Goal: Information Seeking & Learning: Learn about a topic

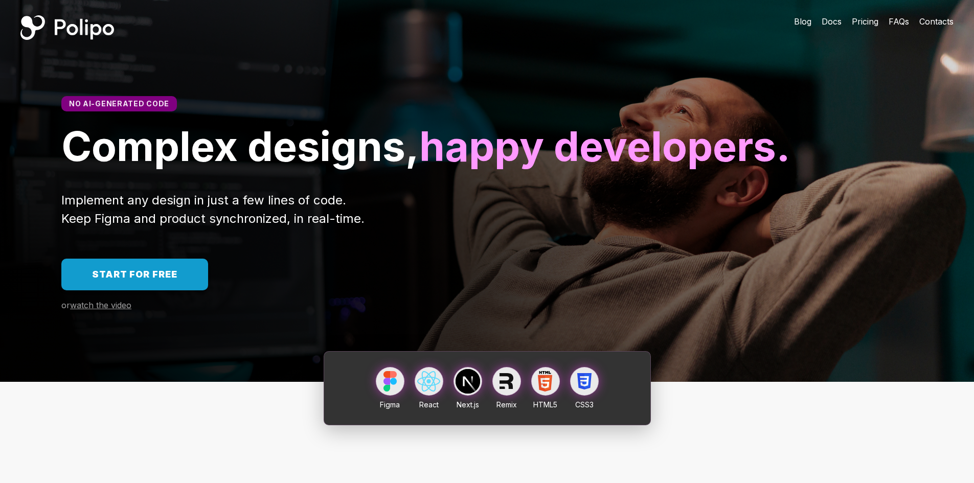
click at [866, 19] on span "Pricing" at bounding box center [864, 21] width 27 height 10
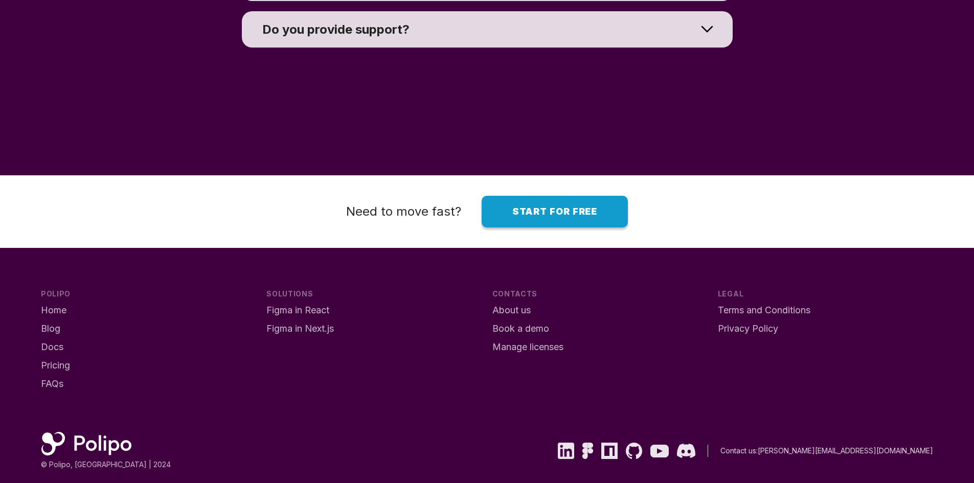
scroll to position [7803, 0]
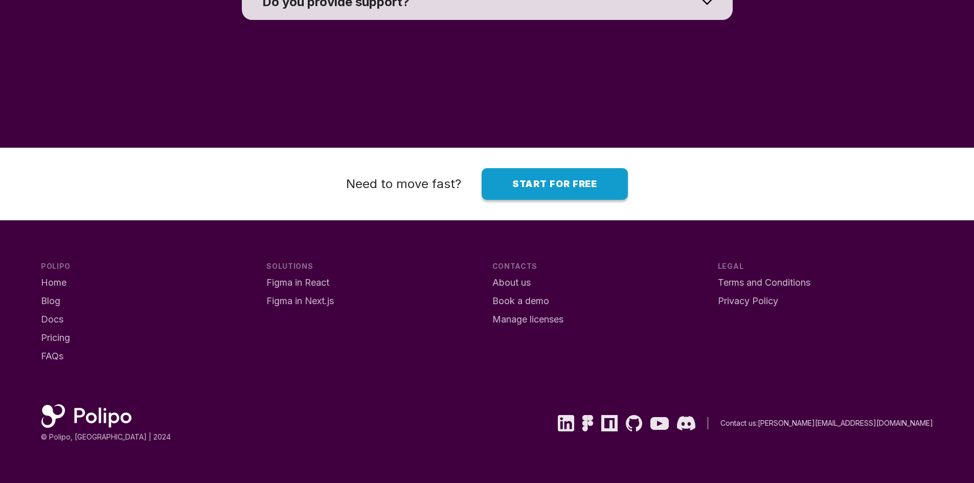
click at [279, 299] on span "Figma in Next.js" at bounding box center [299, 300] width 67 height 11
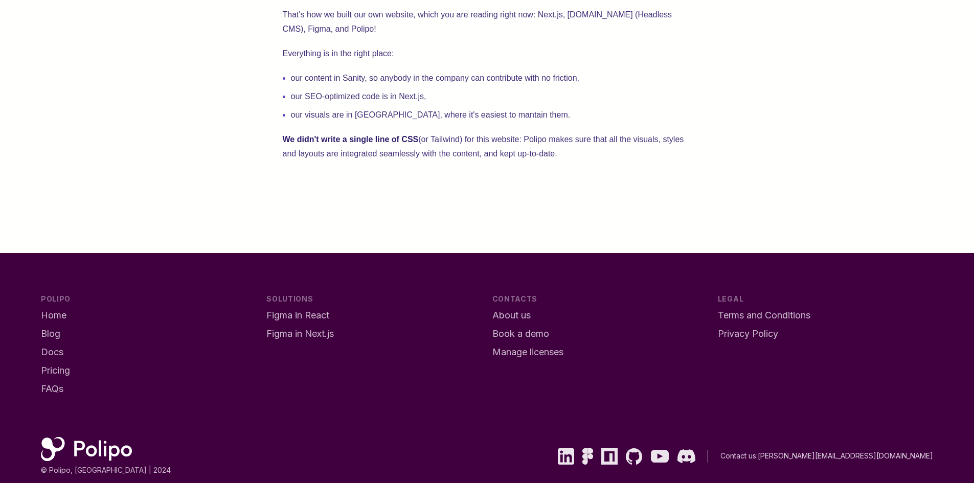
scroll to position [612, 0]
click at [387, 160] on p "We didn't write a single line of CSS (or Tailwind) for this website: Polipo mak…" at bounding box center [487, 146] width 409 height 29
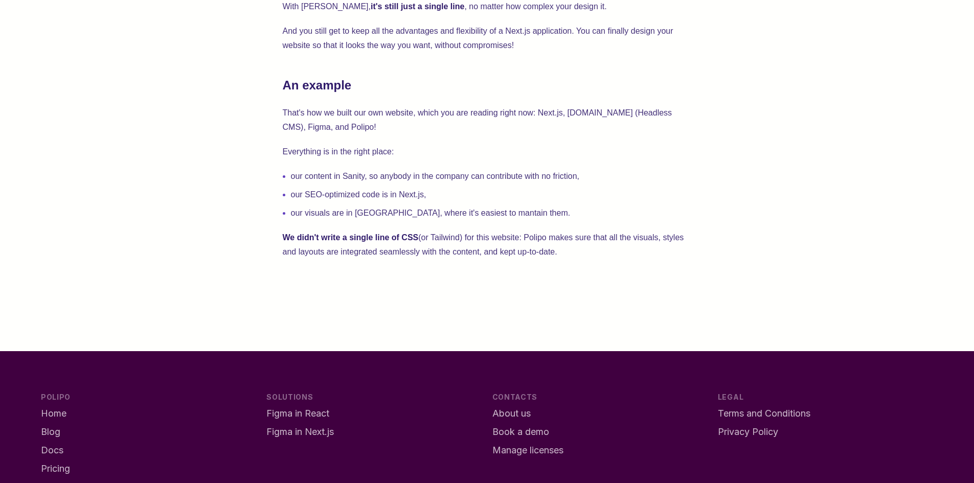
scroll to position [512, 0]
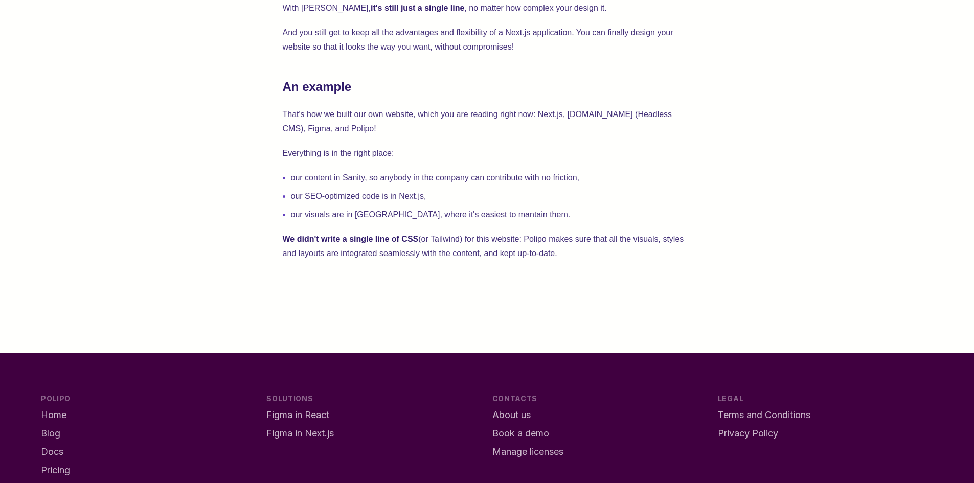
click at [564, 234] on p "We didn't write a single line of CSS (or Tailwind) for this website: Polipo mak…" at bounding box center [487, 246] width 409 height 29
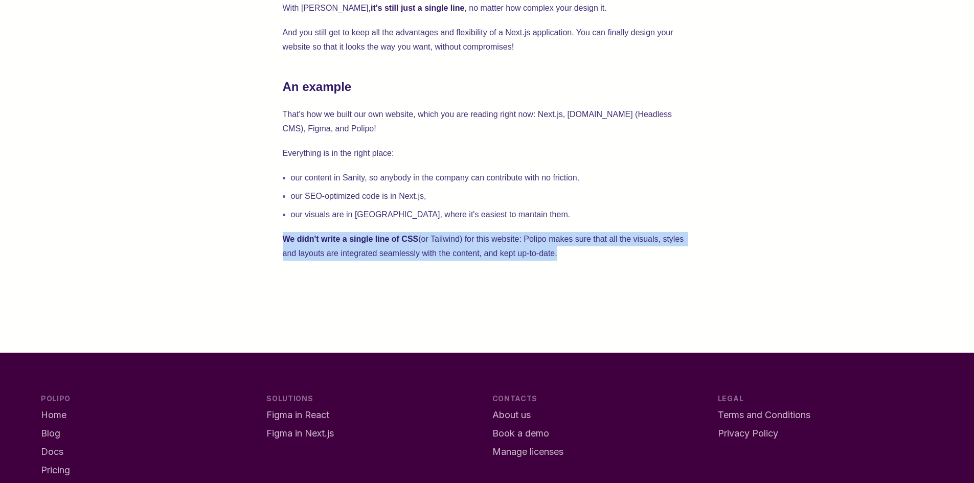
click at [564, 234] on p "We didn't write a single line of CSS (or Tailwind) for this website: Polipo mak…" at bounding box center [487, 246] width 409 height 29
click at [436, 250] on p "We didn't write a single line of CSS (or Tailwind) for this website: Polipo mak…" at bounding box center [487, 246] width 409 height 29
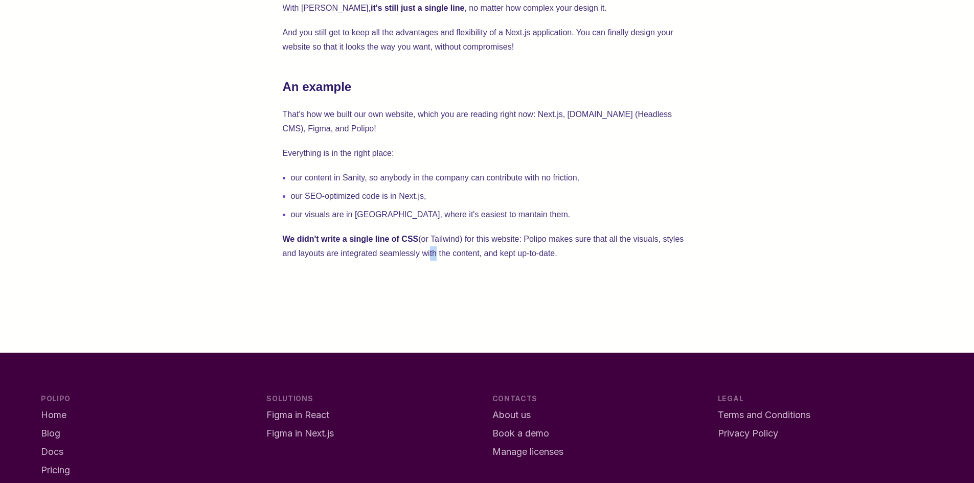
click at [431, 251] on p "We didn't write a single line of CSS (or Tailwind) for this website: Polipo mak…" at bounding box center [487, 246] width 409 height 29
copy p "it"
click at [431, 251] on p "We didn't write a single line of CSS (or Tailwind) for this website: Polipo mak…" at bounding box center [487, 246] width 409 height 29
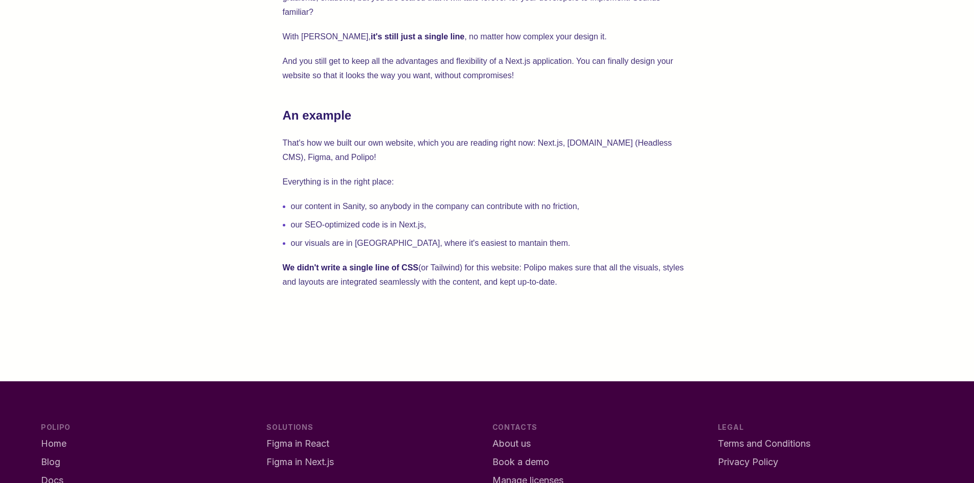
scroll to position [479, 0]
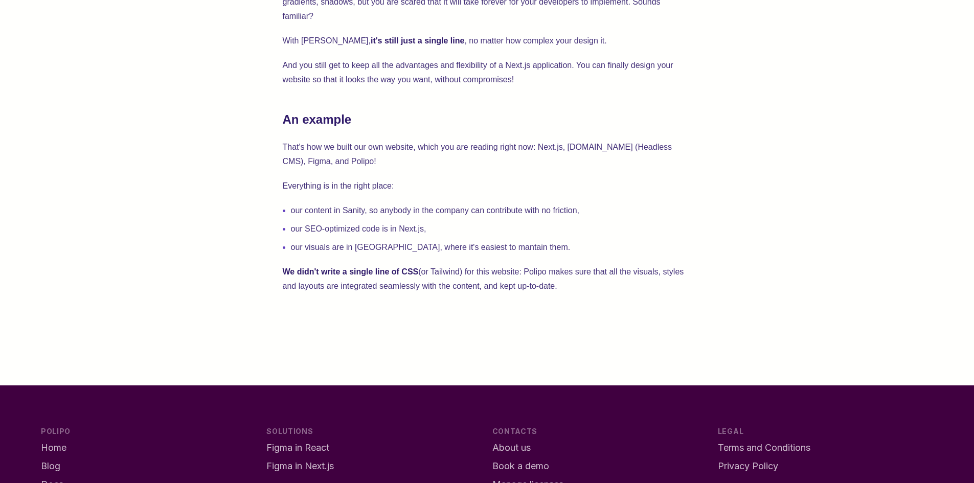
click at [463, 188] on p "Everything is in the right place:" at bounding box center [487, 186] width 409 height 14
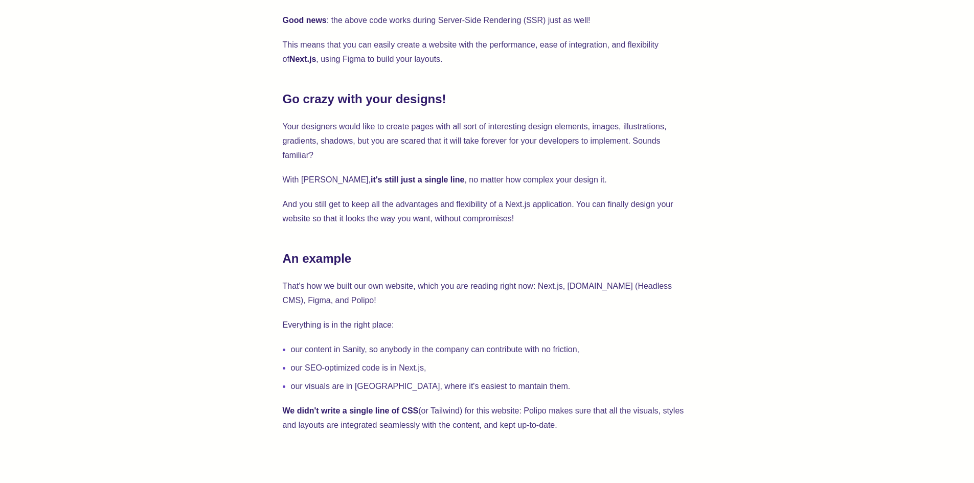
scroll to position [339, 0]
click at [443, 212] on p "And you still get to keep all the advantages and flexibility of a Next.js appli…" at bounding box center [487, 212] width 409 height 29
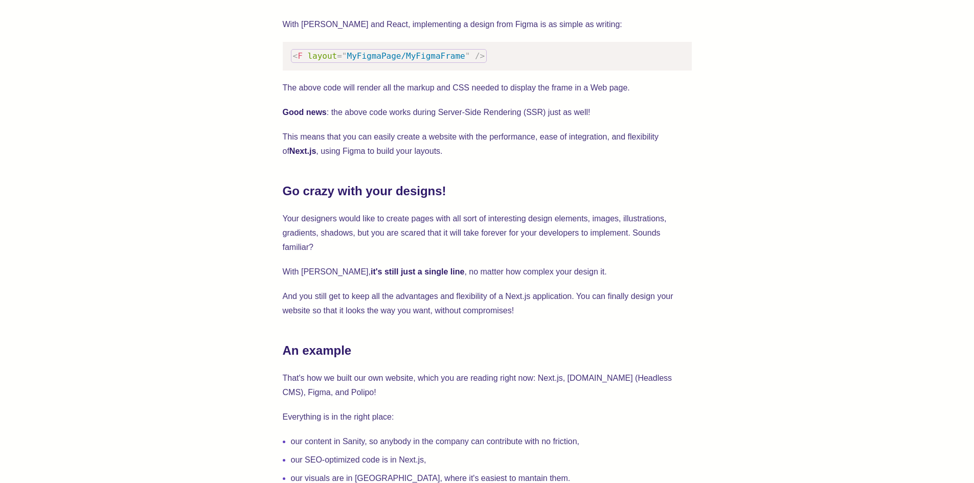
scroll to position [247, 0]
click at [423, 239] on p "Your designers would like to create pages with all sort of interesting design e…" at bounding box center [487, 233] width 409 height 43
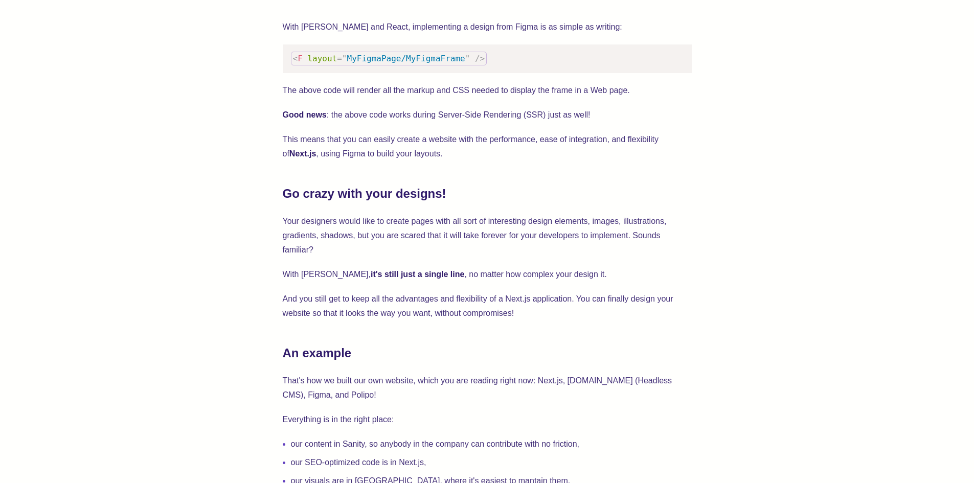
scroll to position [247, 0]
